Goal: Task Accomplishment & Management: Manage account settings

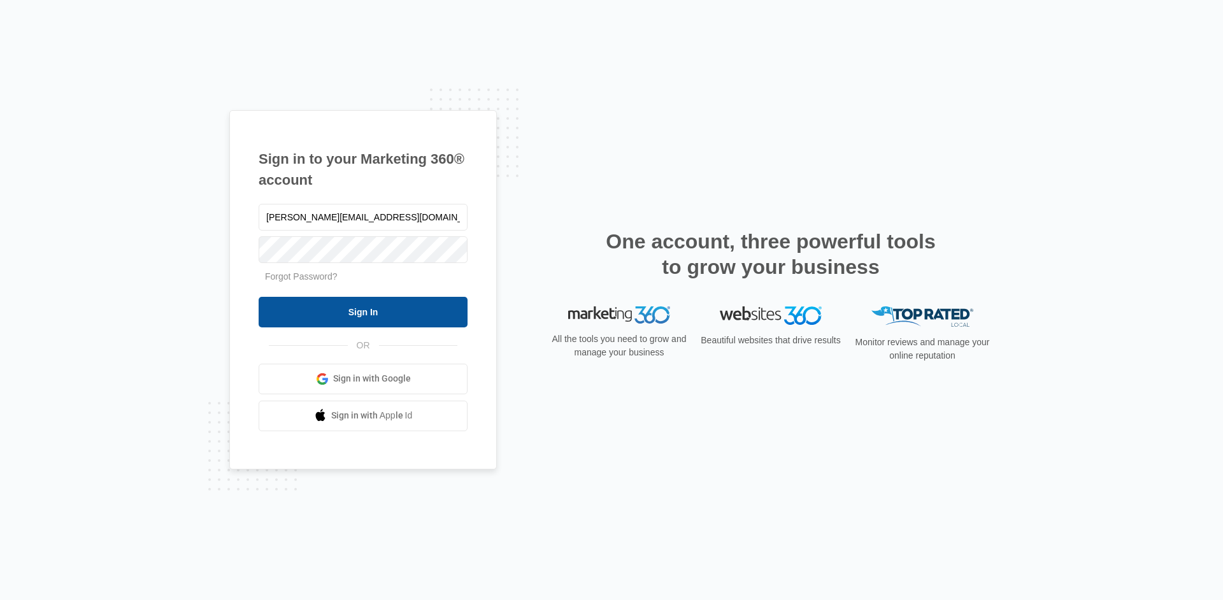
type input "[PERSON_NAME][EMAIL_ADDRESS][DOMAIN_NAME]"
click at [343, 312] on input "Sign In" at bounding box center [363, 312] width 209 height 31
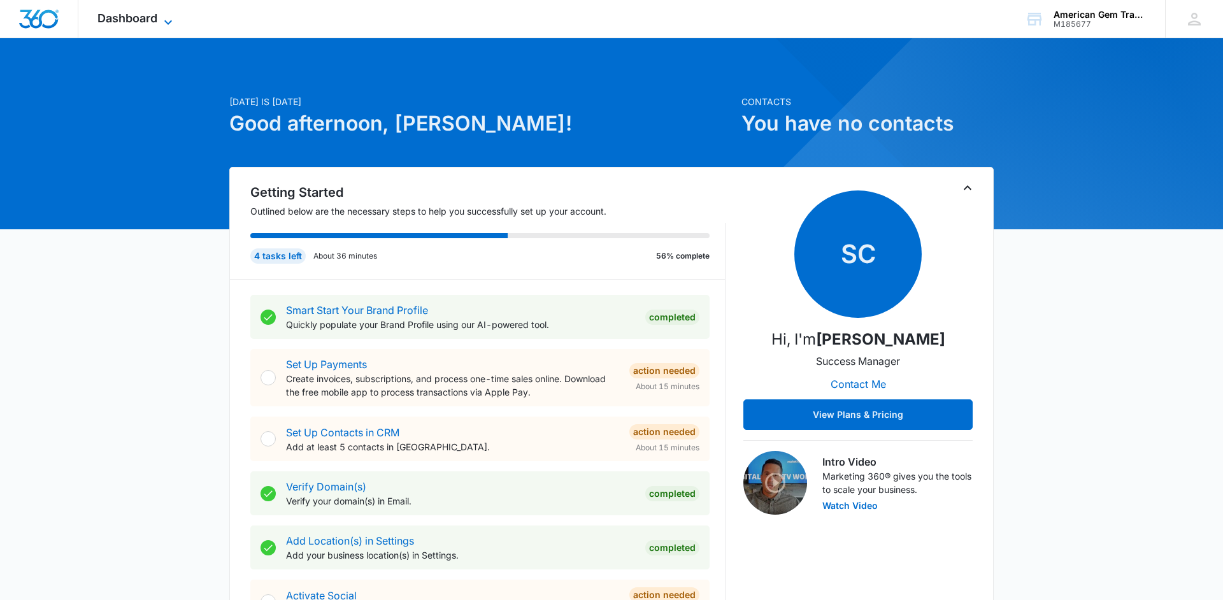
click at [145, 18] on span "Dashboard" at bounding box center [127, 17] width 60 height 13
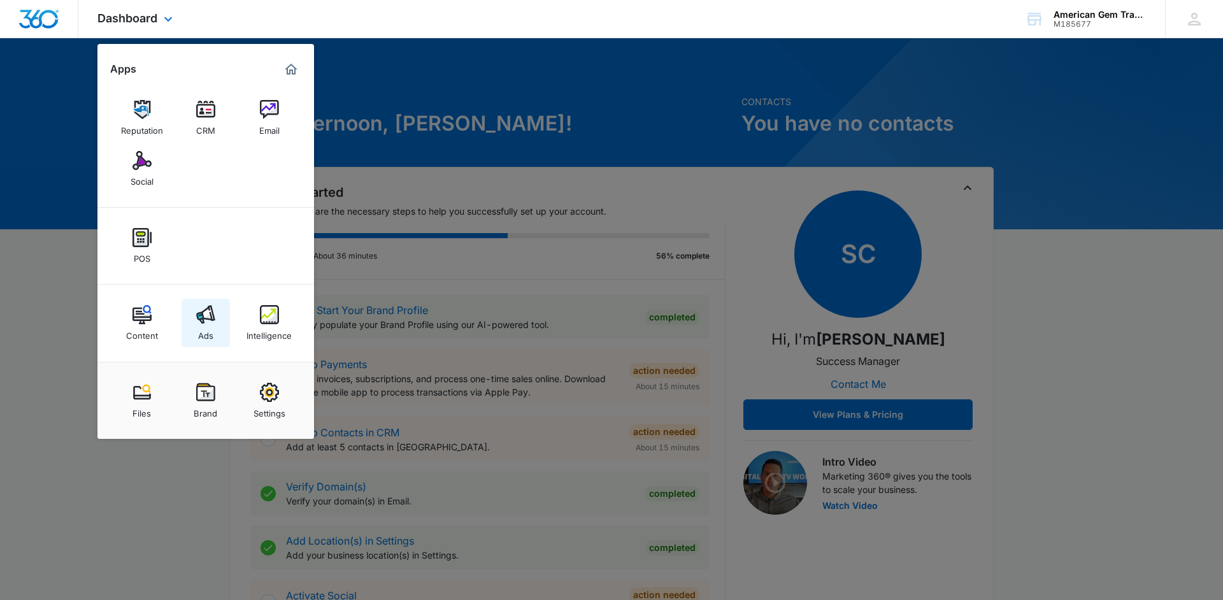
click at [209, 324] on div "Ads" at bounding box center [205, 332] width 15 height 17
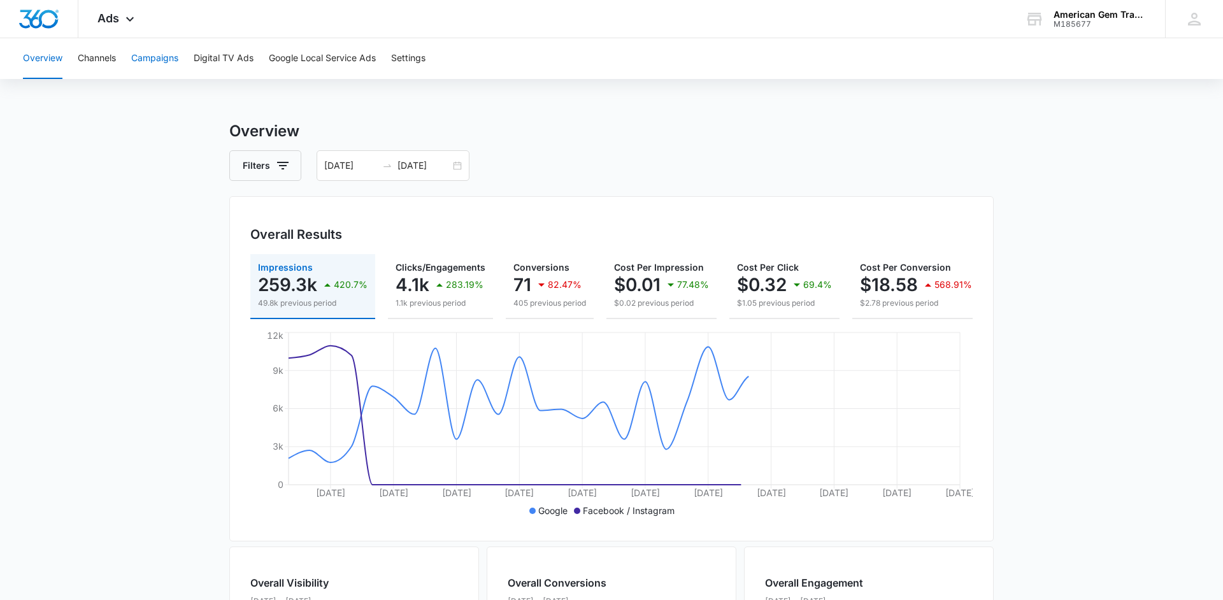
click at [156, 59] on button "Campaigns" at bounding box center [154, 58] width 47 height 41
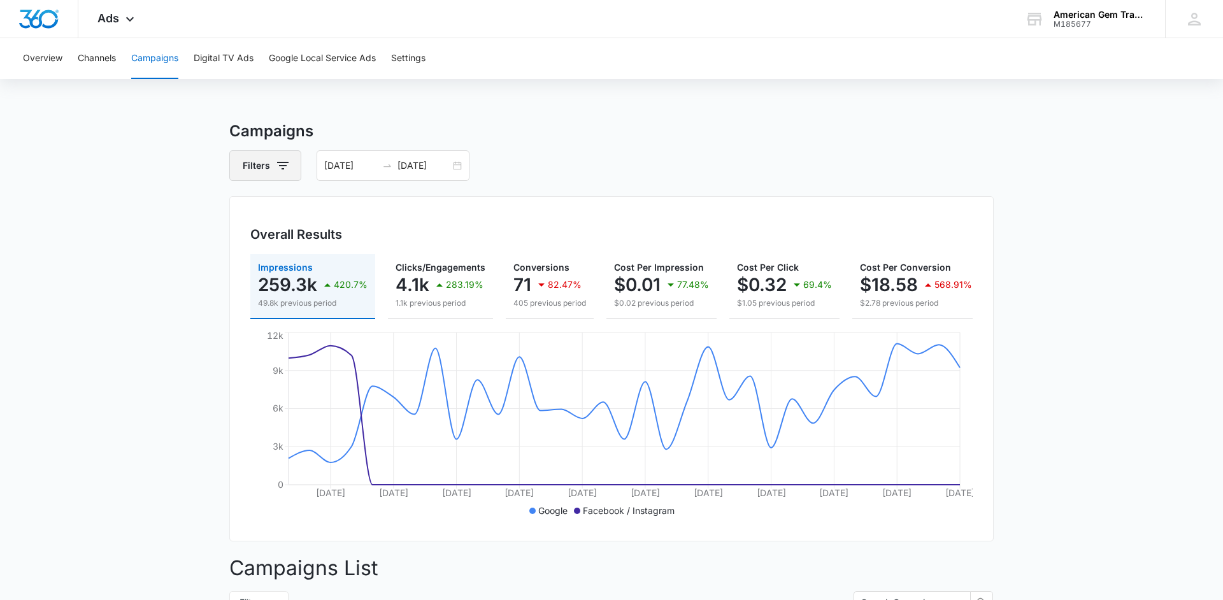
click at [268, 166] on button "Filters" at bounding box center [265, 165] width 72 height 31
click at [461, 169] on div "06/06/2025 07/08/2025" at bounding box center [393, 165] width 153 height 31
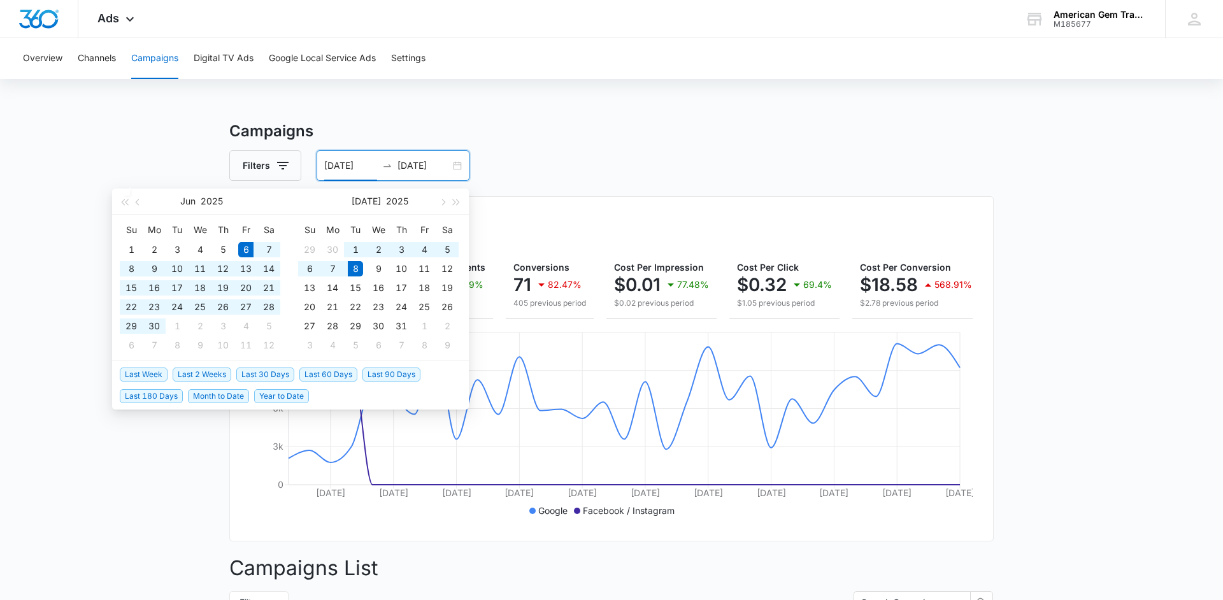
click at [458, 166] on div "06/06/2025 07/08/2025" at bounding box center [393, 165] width 153 height 31
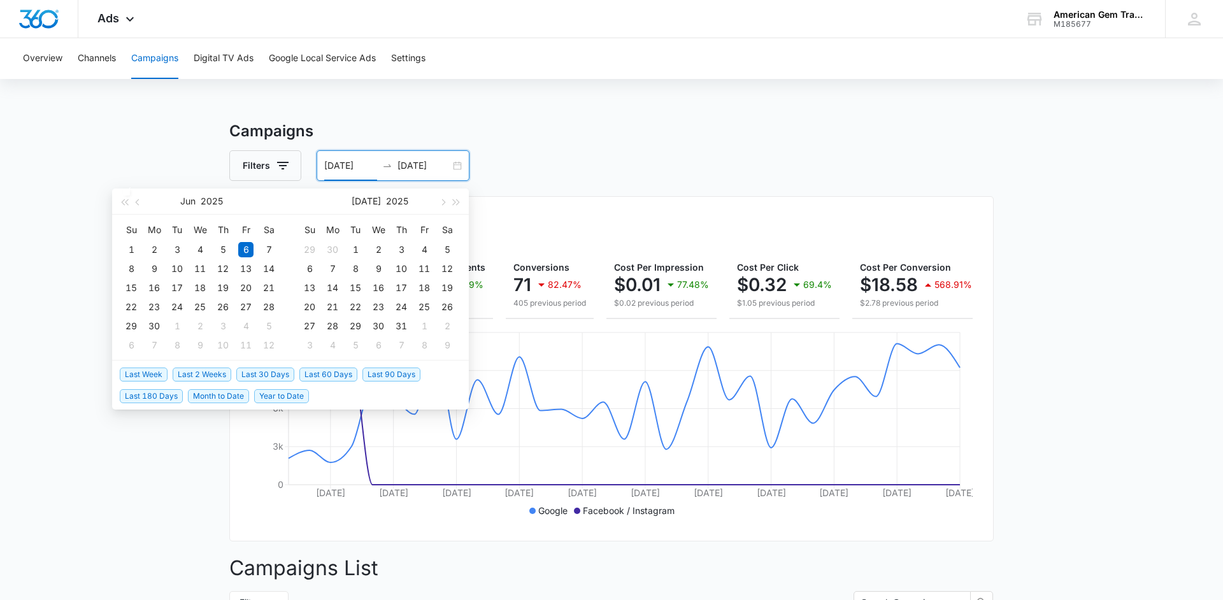
click at [271, 369] on span "Last 30 Days" at bounding box center [265, 375] width 58 height 14
type input "[DATE]"
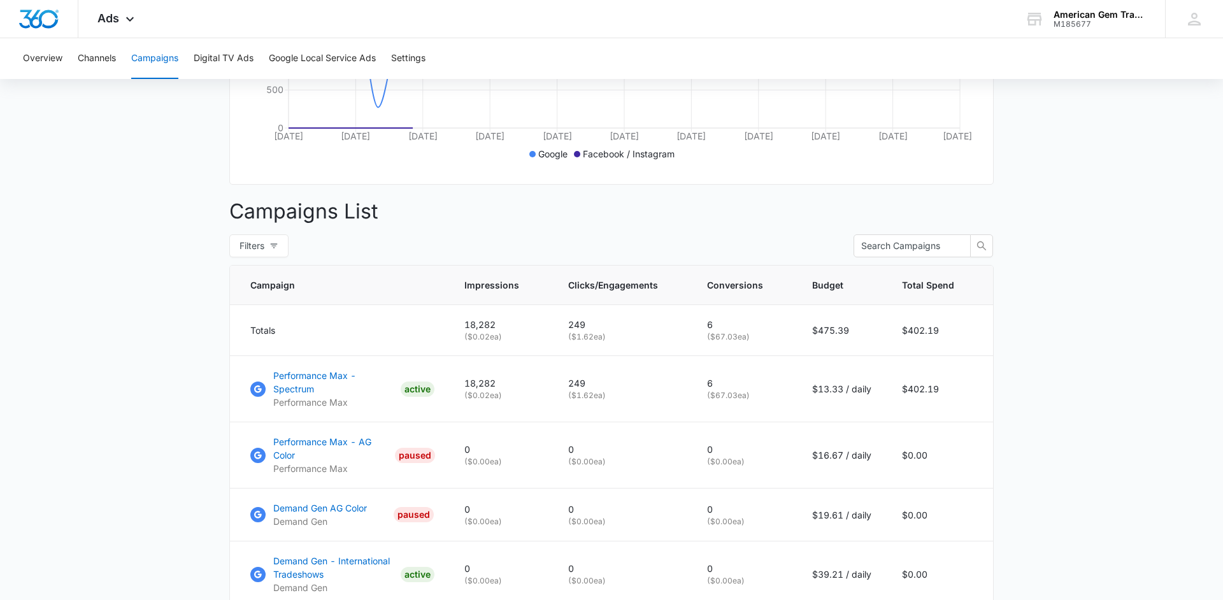
scroll to position [427, 0]
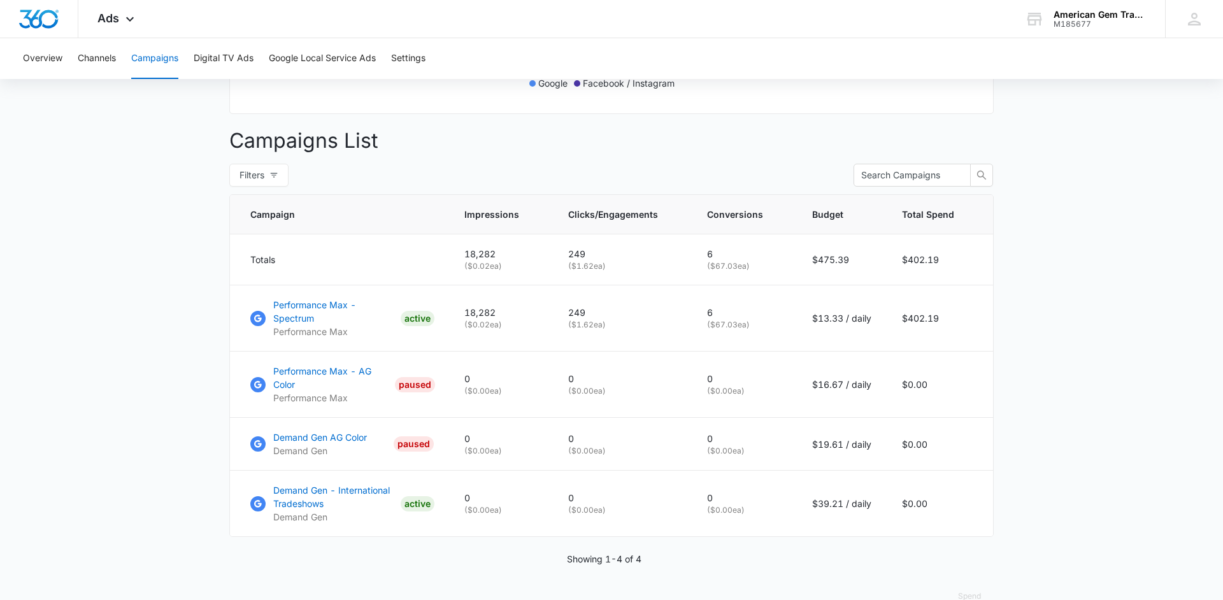
click at [160, 410] on main "Campaigns Filters 08/13/2025 09/12/2025 Overall Results Impressions 18.3k 15.91…" at bounding box center [611, 159] width 1223 height 935
click at [309, 484] on p "Demand Gen - International Tradeshows" at bounding box center [334, 497] width 122 height 27
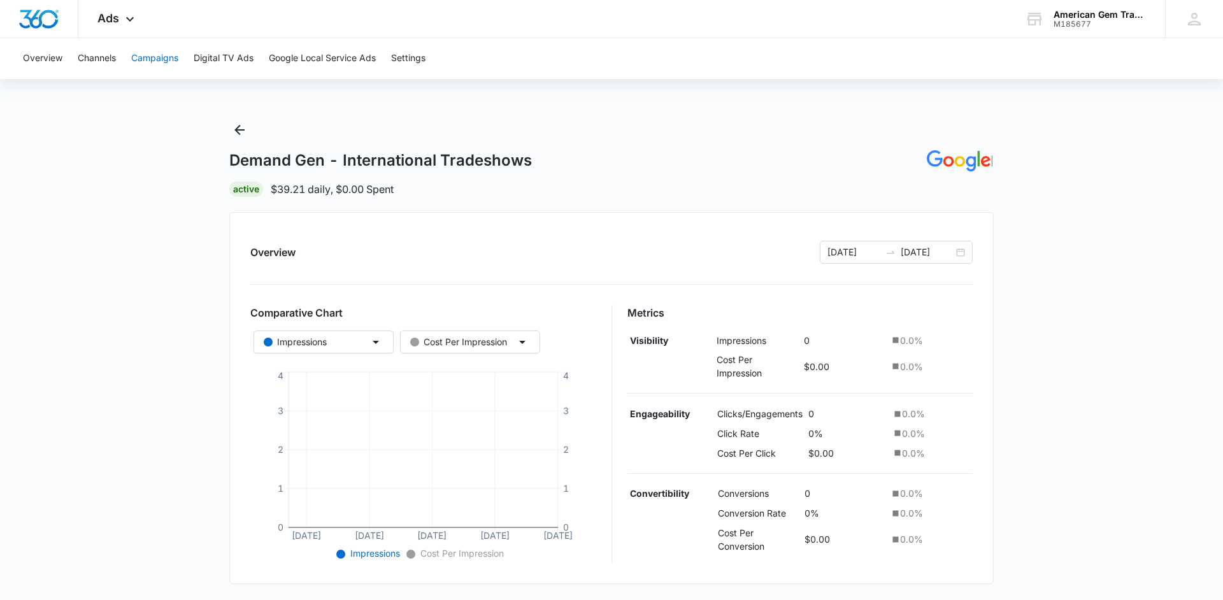
click at [166, 59] on button "Campaigns" at bounding box center [154, 58] width 47 height 41
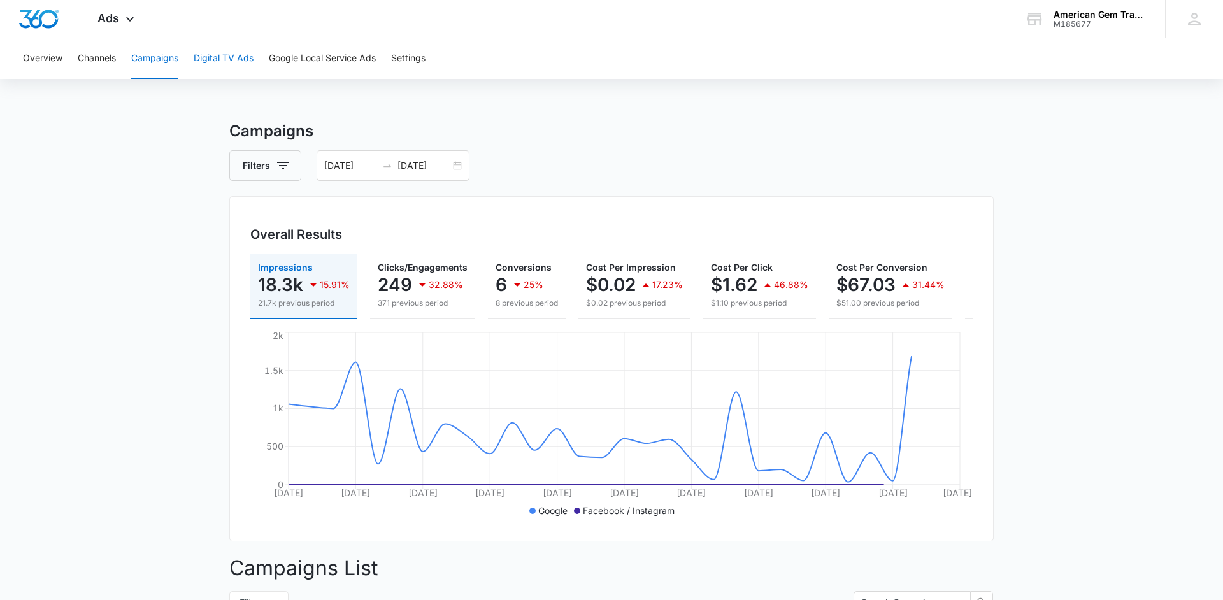
click at [229, 58] on button "Digital TV Ads" at bounding box center [224, 58] width 60 height 41
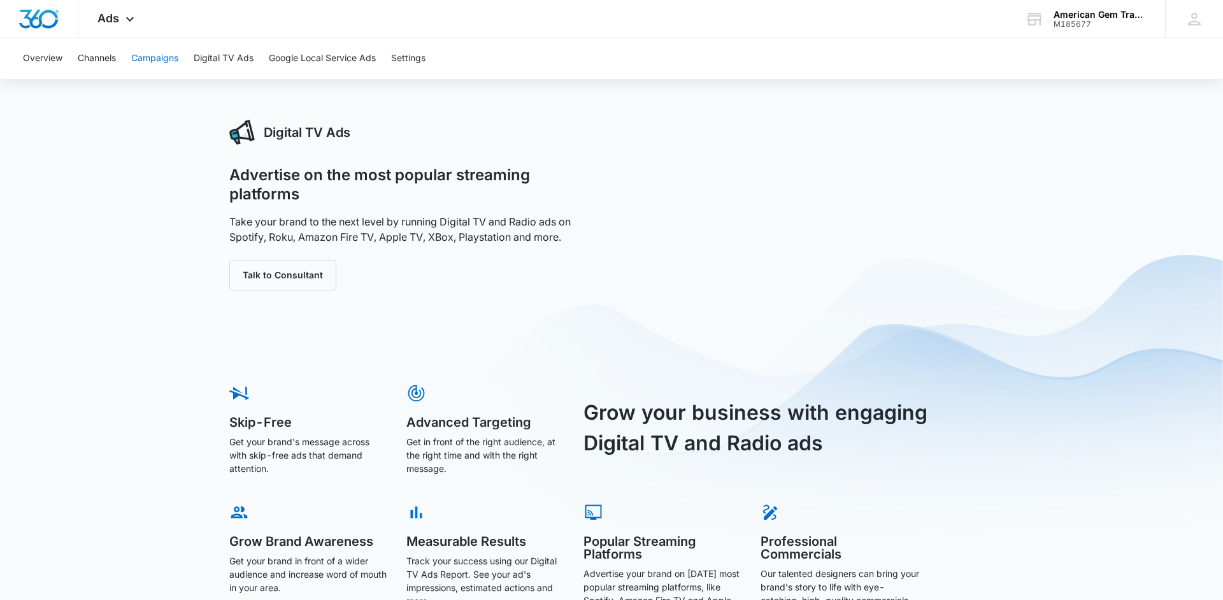
click at [158, 54] on button "Campaigns" at bounding box center [154, 58] width 47 height 41
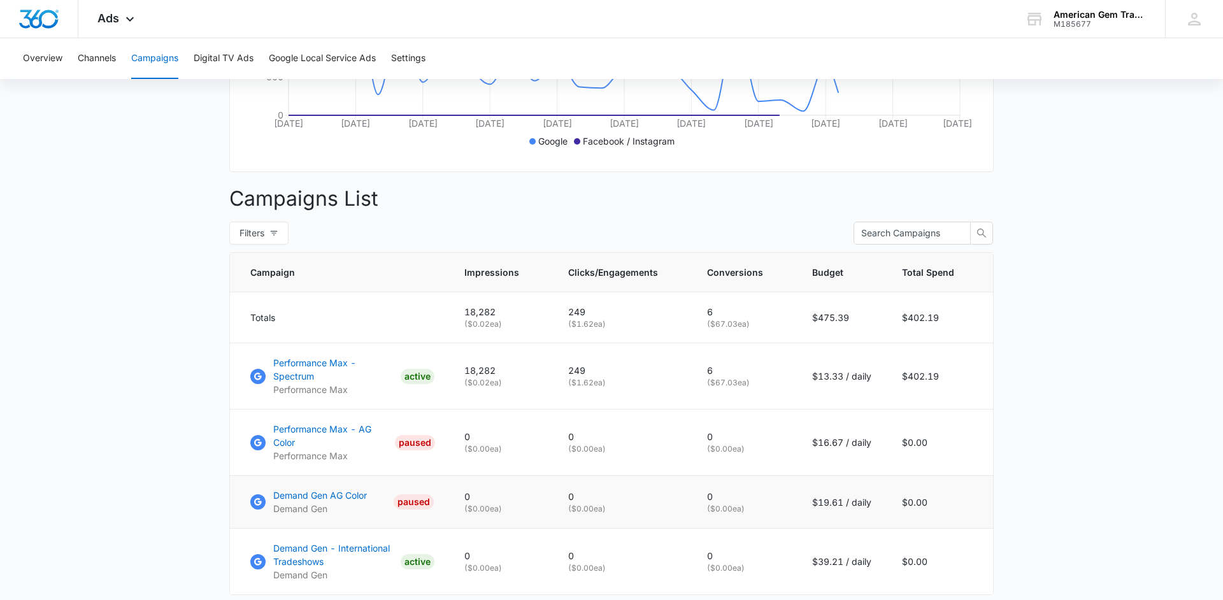
scroll to position [427, 0]
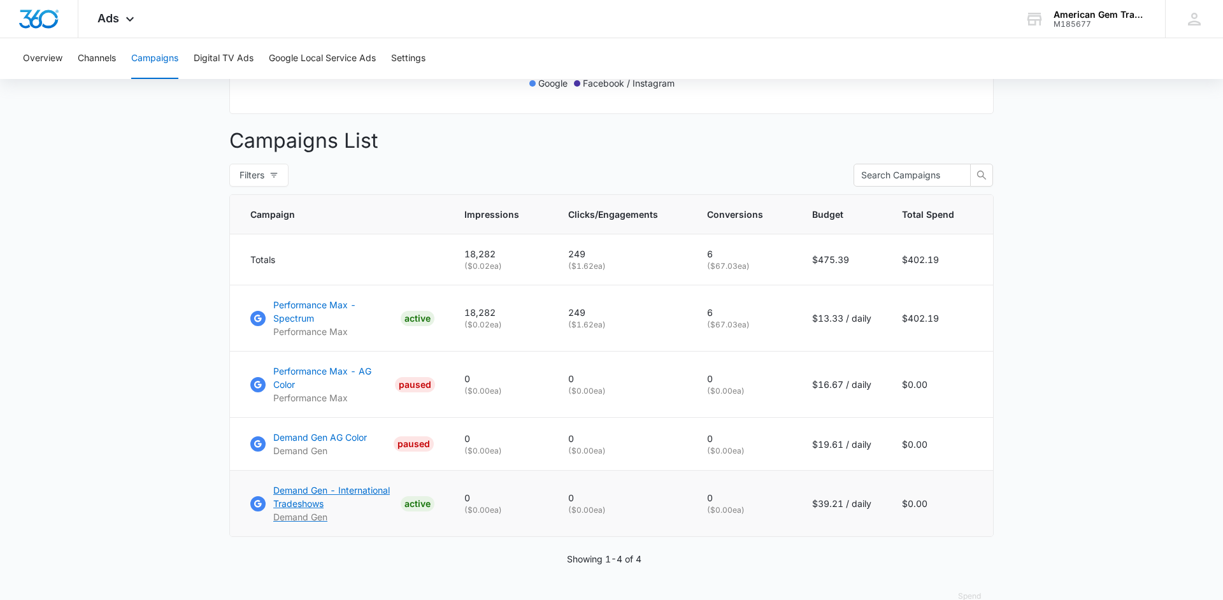
click at [324, 484] on p "Demand Gen - International Tradeshows" at bounding box center [334, 497] width 122 height 27
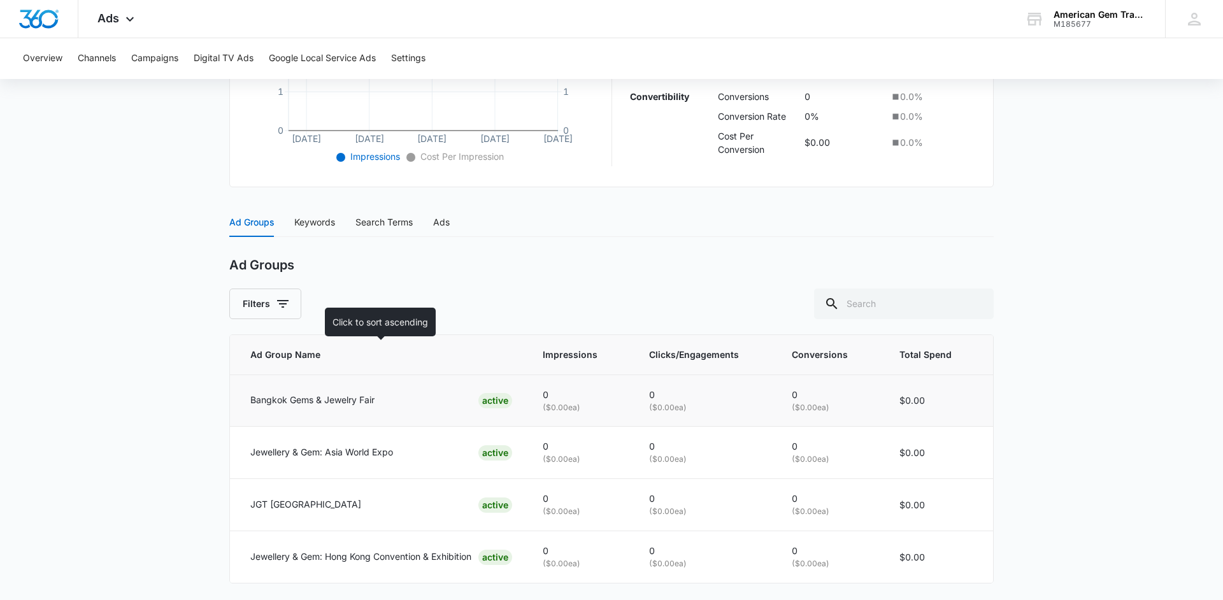
scroll to position [392, 0]
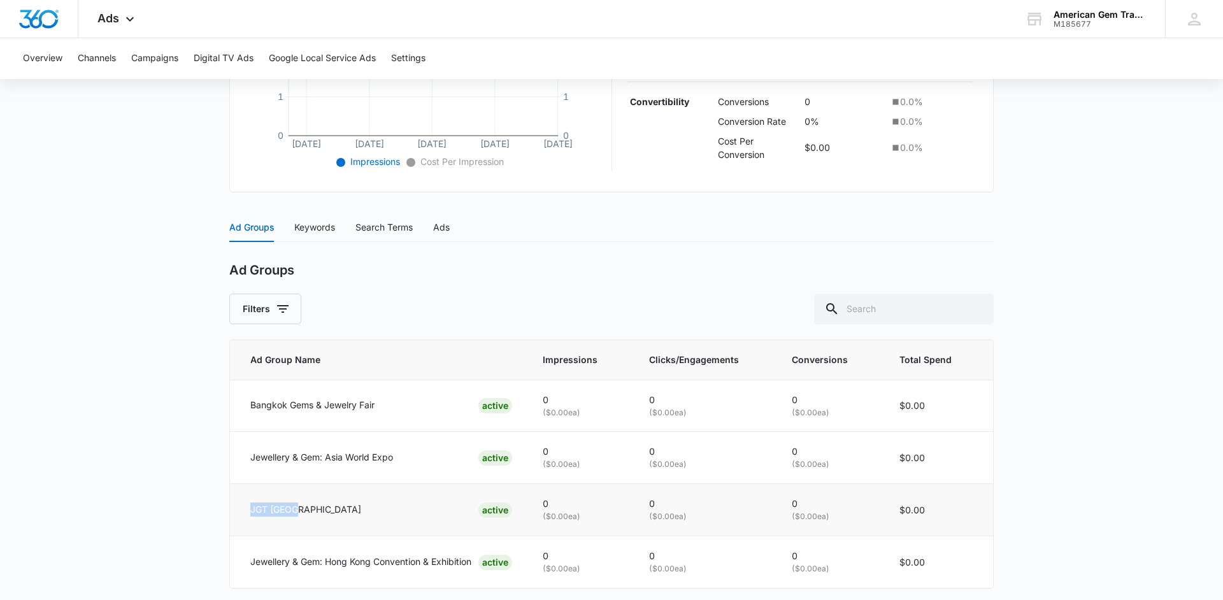
drag, startPoint x: 267, startPoint y: 519, endPoint x: 244, endPoint y: 518, distance: 23.0
click at [244, 518] on td "JGT Dubai ACTIVE" at bounding box center [378, 510] width 297 height 52
copy p "JGT [GEOGRAPHIC_DATA]"
